Goal: Transaction & Acquisition: Purchase product/service

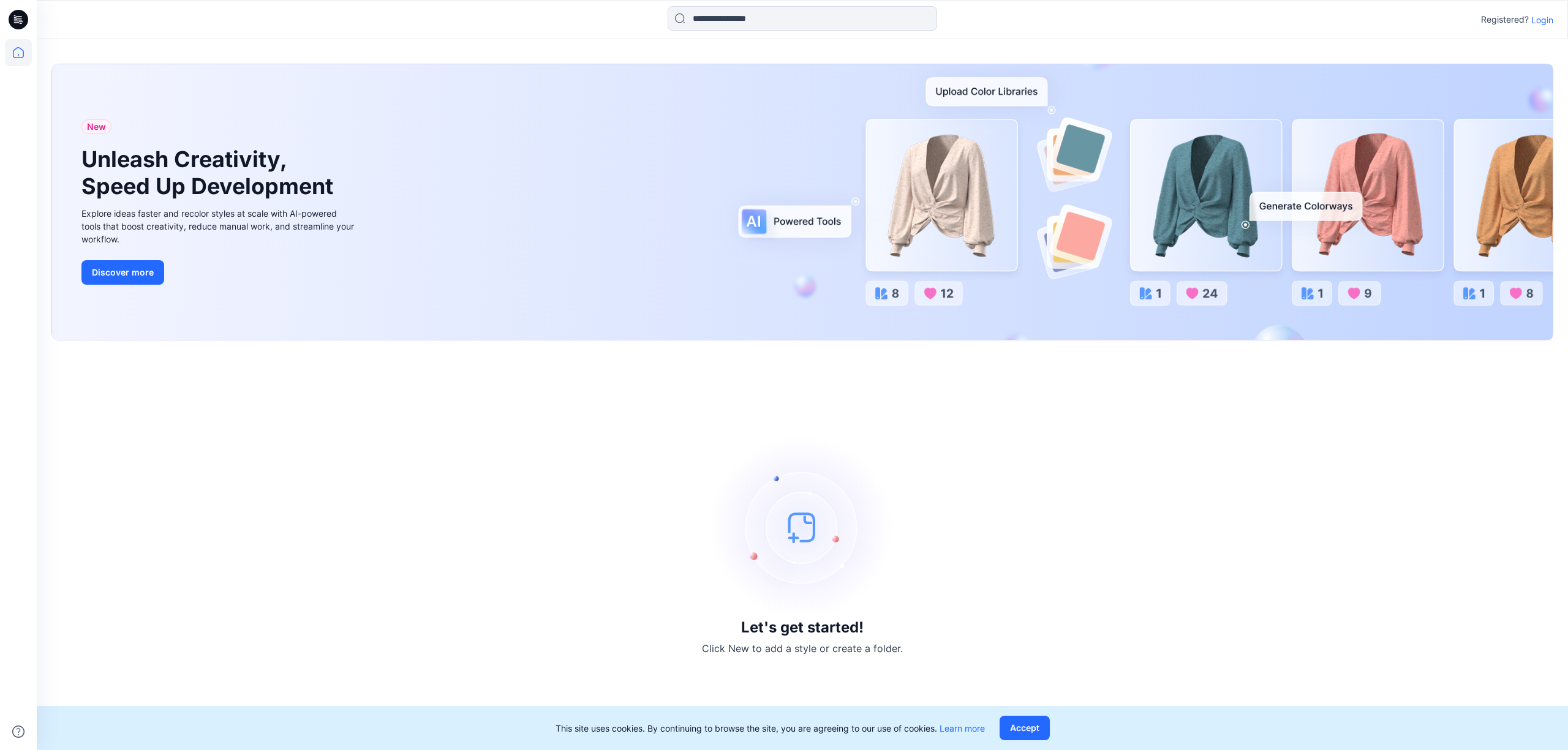
click at [1543, 20] on p "Login" at bounding box center [1542, 20] width 22 height 13
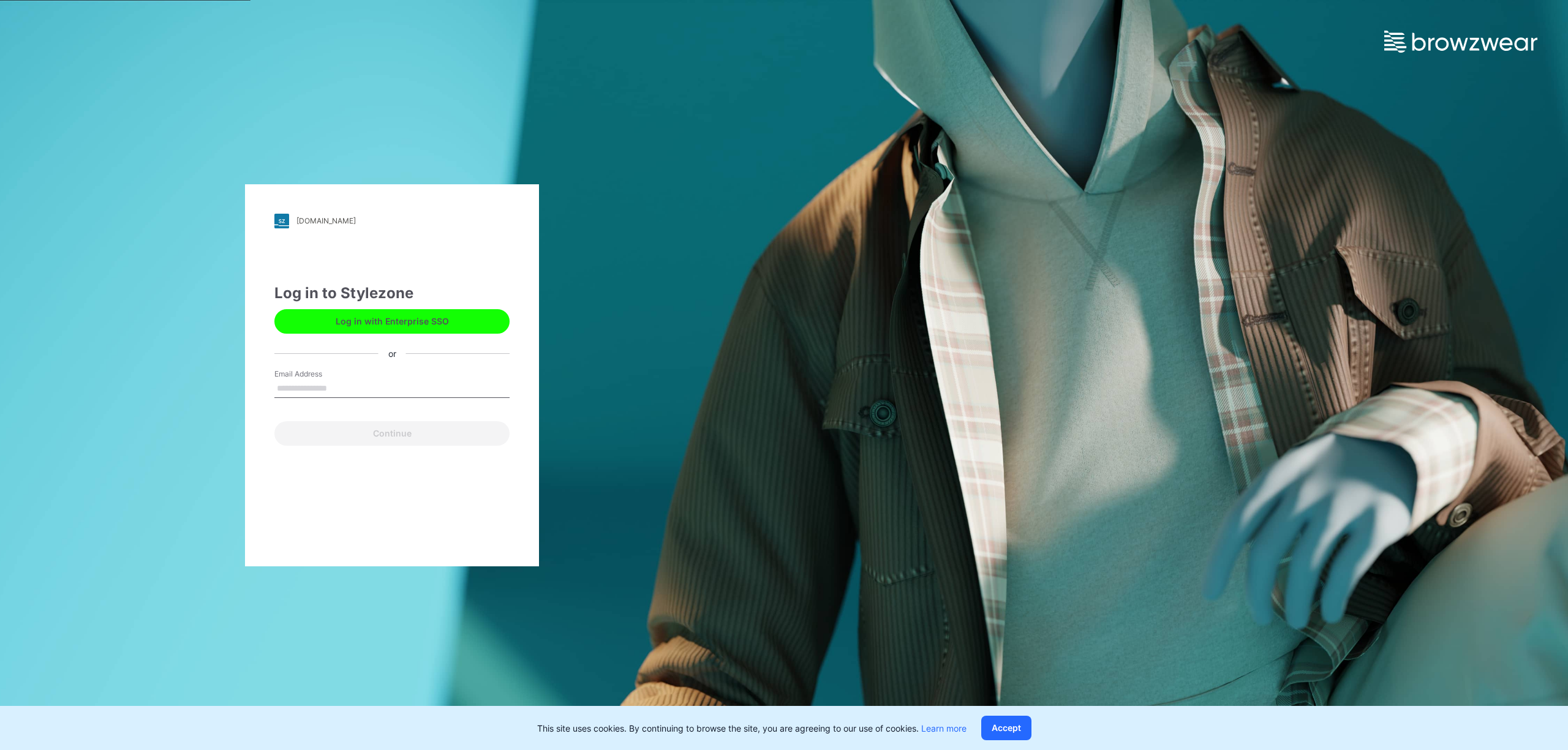
click at [321, 390] on input "Email Address" at bounding box center [392, 389] width 235 height 19
type input "**********"
click at [392, 439] on button "Continue" at bounding box center [392, 434] width 235 height 25
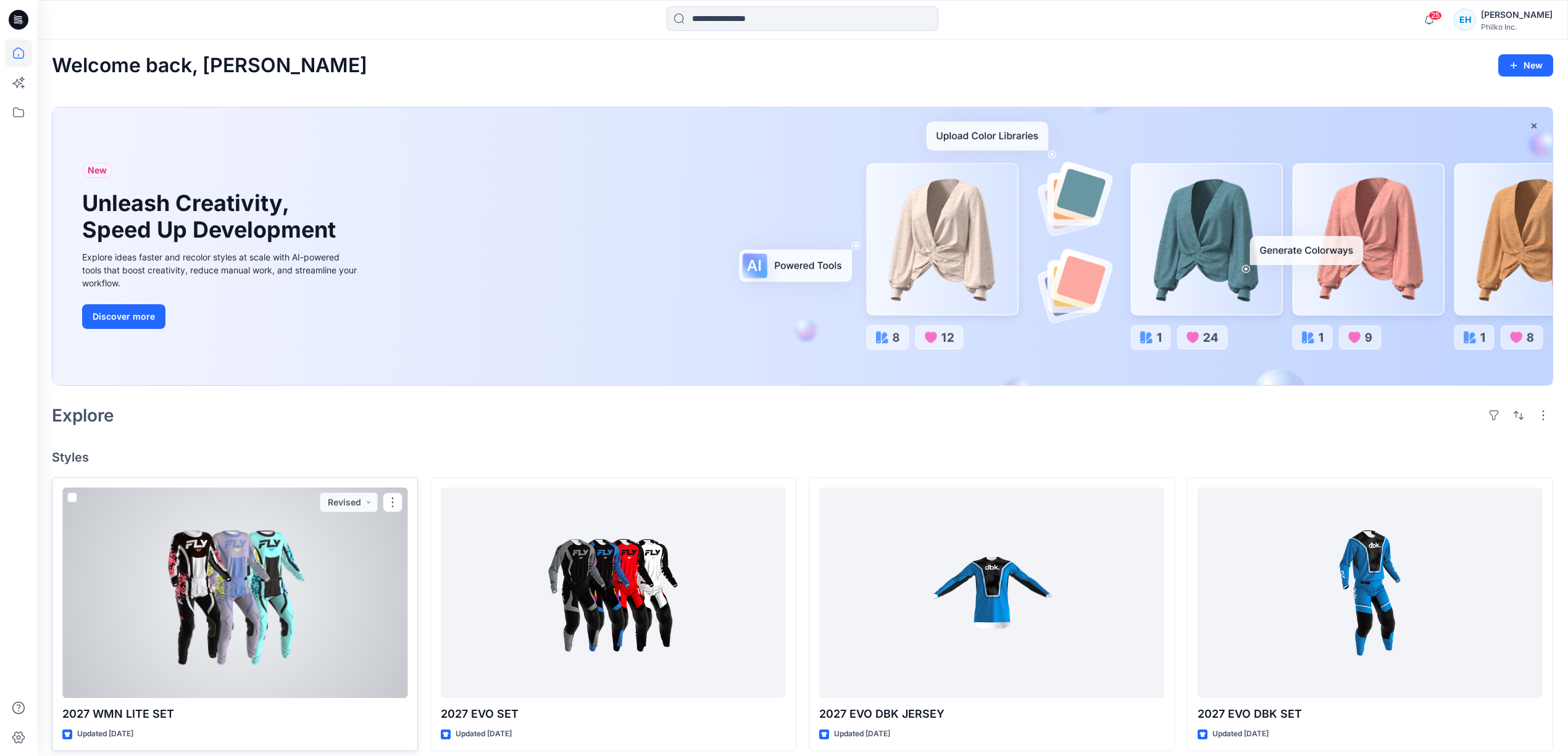
click at [183, 566] on div at bounding box center [234, 593] width 345 height 211
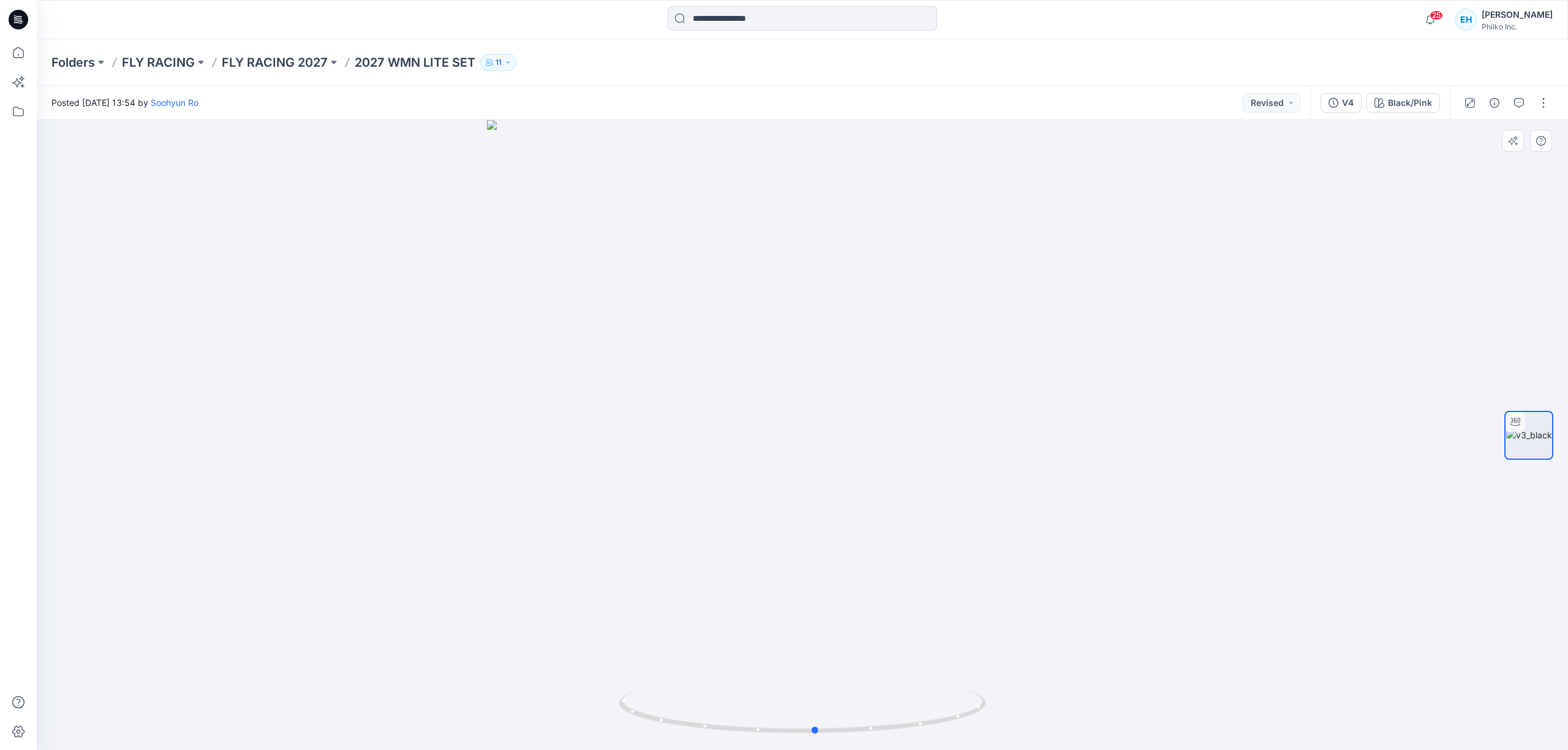
drag, startPoint x: 825, startPoint y: 712, endPoint x: 839, endPoint y: 585, distance: 127.8
click at [839, 562] on div at bounding box center [803, 435] width 1531 height 630
drag, startPoint x: 757, startPoint y: 491, endPoint x: 981, endPoint y: 319, distance: 282.4
click at [981, 319] on div at bounding box center [803, 435] width 1531 height 630
drag, startPoint x: 909, startPoint y: 282, endPoint x: 926, endPoint y: 436, distance: 154.9
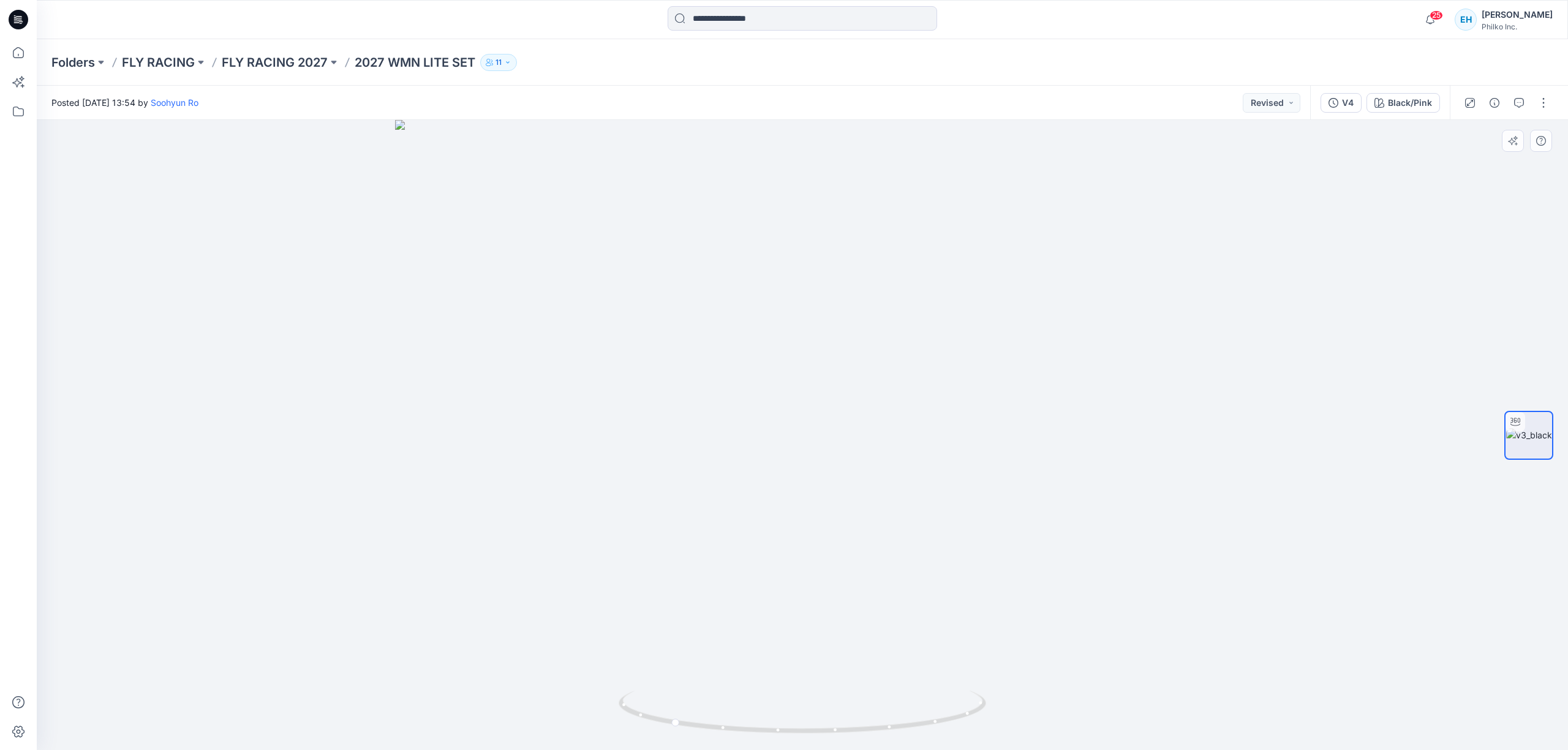
click at [926, 436] on img at bounding box center [802, 435] width 814 height 630
click at [909, 315] on img at bounding box center [802, 435] width 814 height 630
drag, startPoint x: 988, startPoint y: 354, endPoint x: 1057, endPoint y: 382, distance: 74.5
click at [1057, 382] on img at bounding box center [803, 435] width 1194 height 630
